Goal: Task Accomplishment & Management: Manage account settings

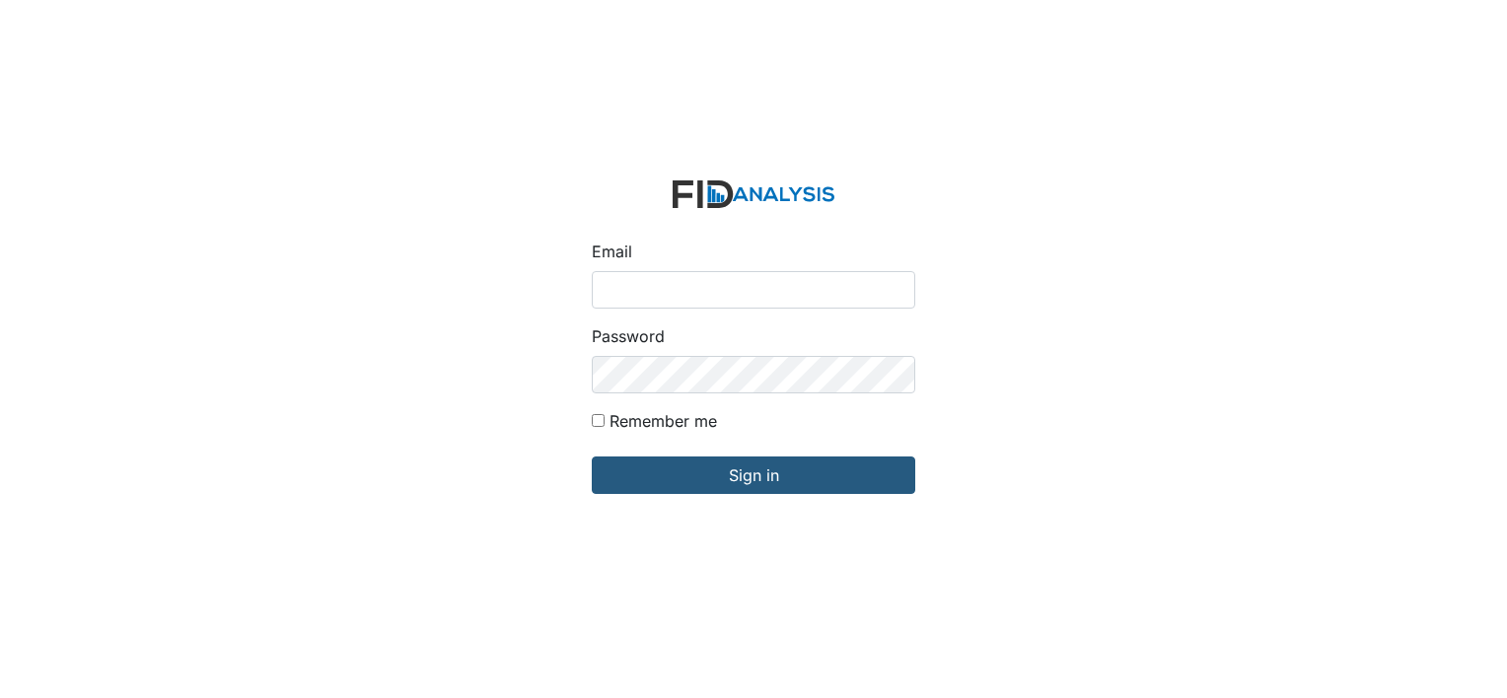
click at [655, 283] on input "Email" at bounding box center [753, 289] width 323 height 37
type input "[EMAIL_ADDRESS][DOMAIN_NAME]"
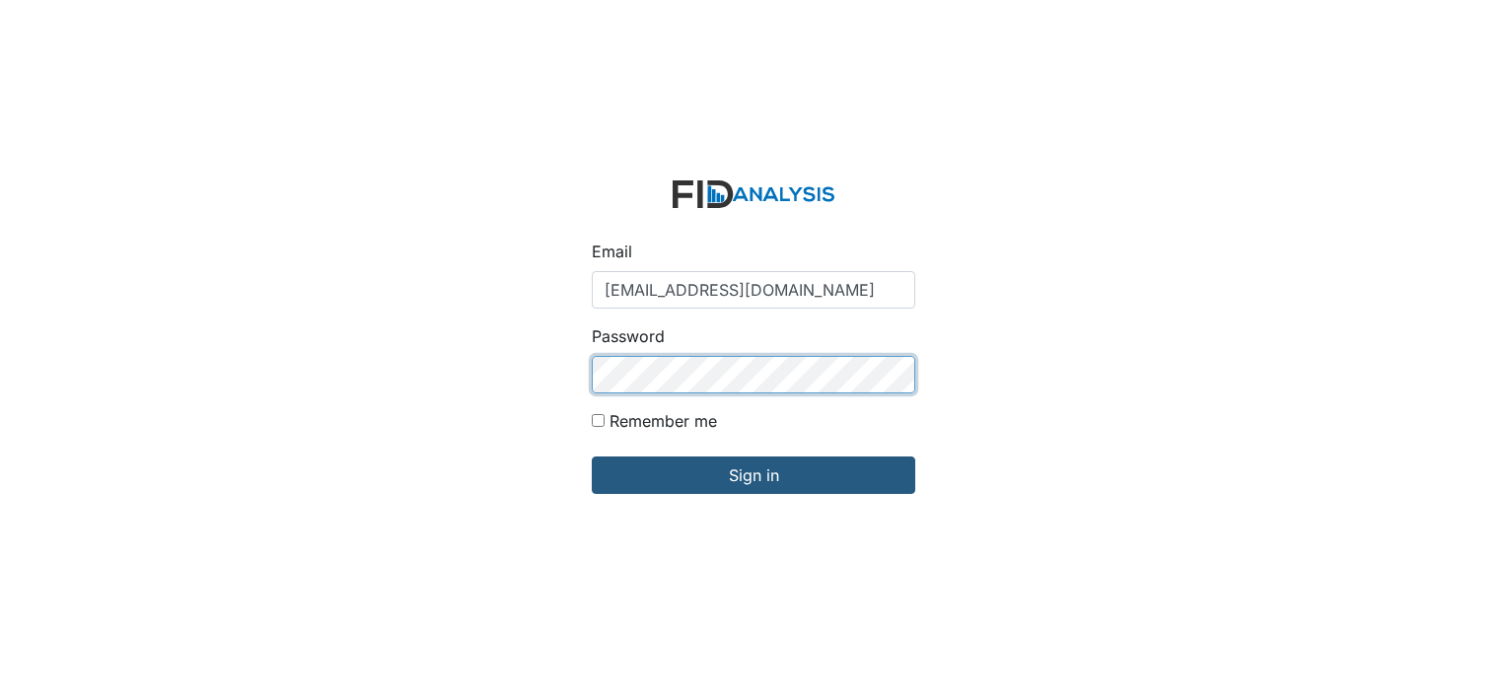
click at [592, 375] on form "Email jwinston@lifeincorporated.com Password Remember me Sign in" at bounding box center [753, 350] width 355 height 370
click at [592, 456] on input "Sign in" at bounding box center [753, 474] width 323 height 37
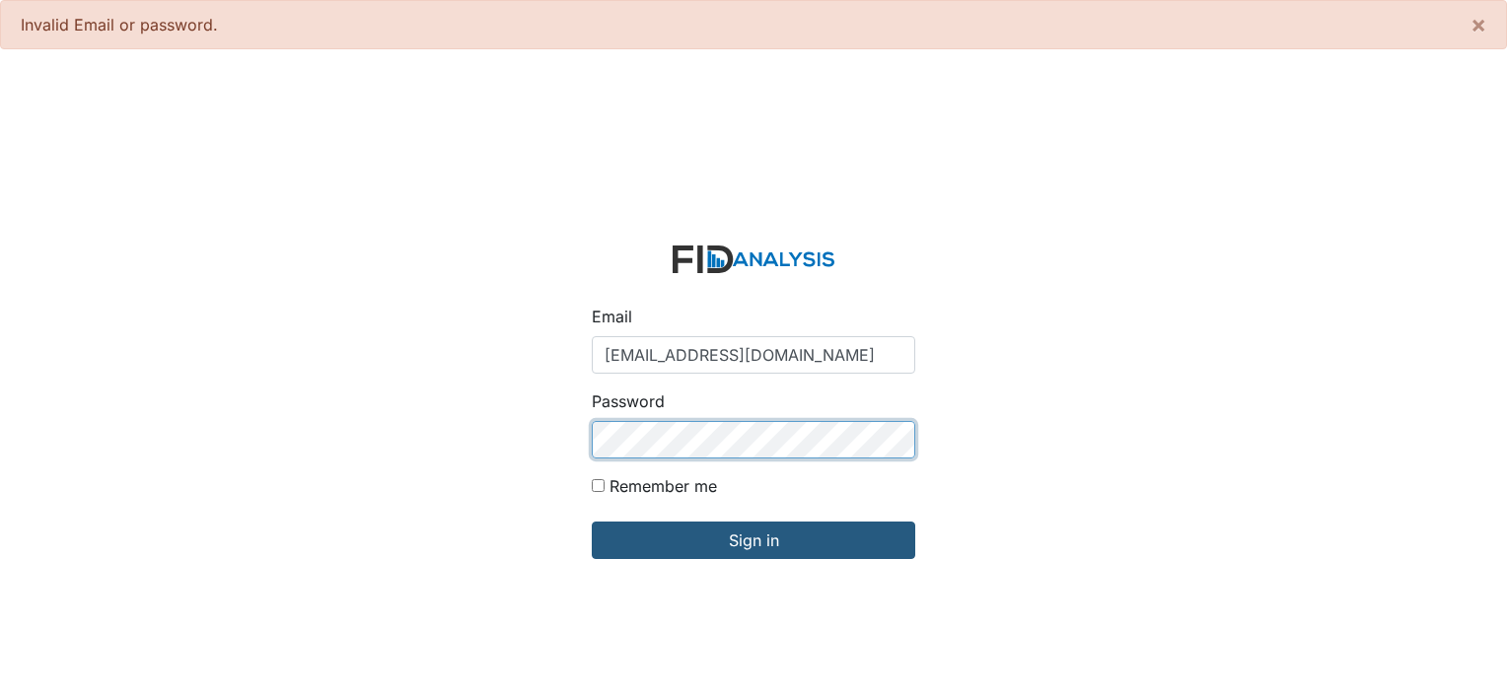
click at [592, 522] on input "Sign in" at bounding box center [753, 540] width 323 height 37
